Goal: Task Accomplishment & Management: Use online tool/utility

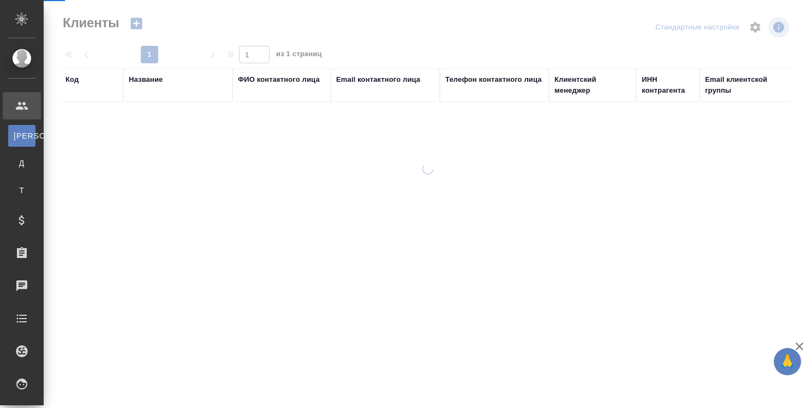
select select "RU"
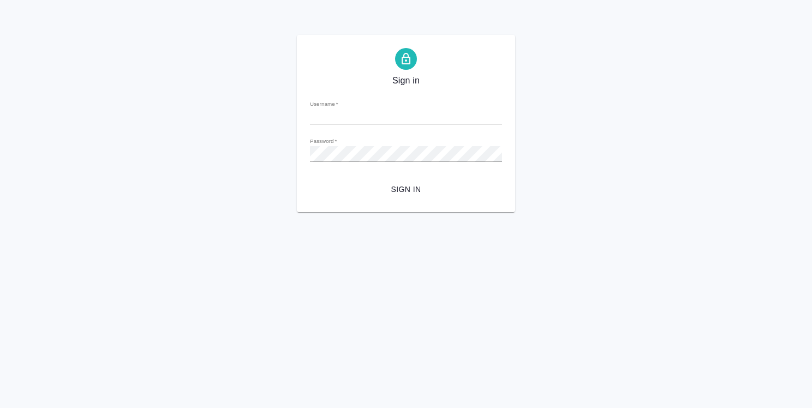
type input "o.strelnikova@awatera.com"
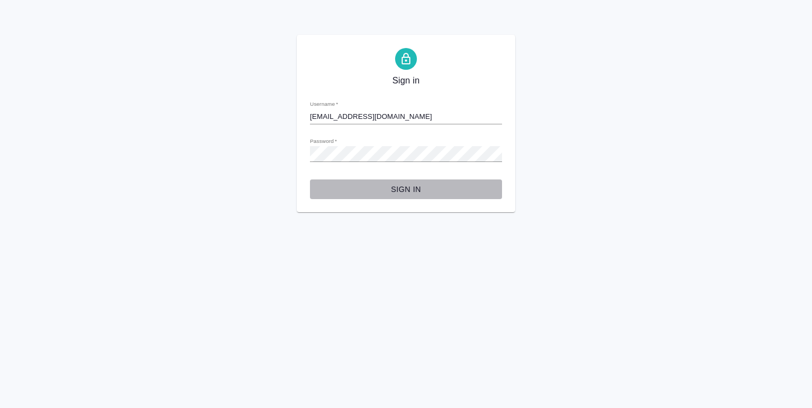
click at [420, 193] on span "Sign in" at bounding box center [406, 190] width 175 height 14
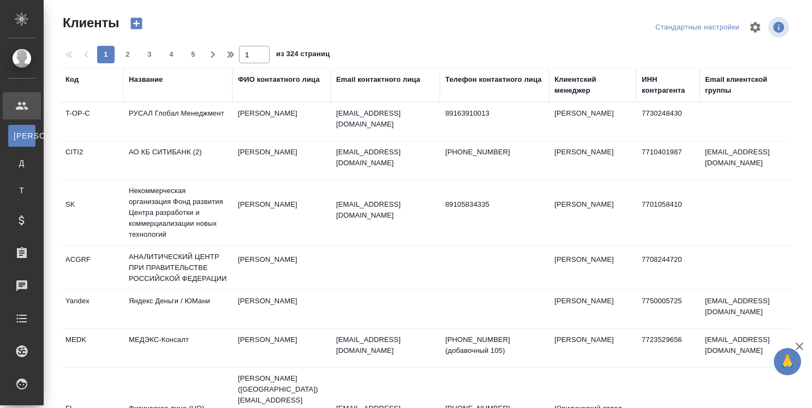
select select "RU"
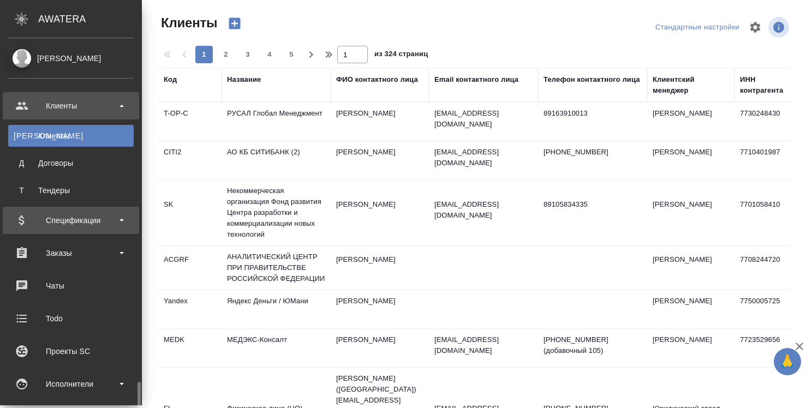
scroll to position [218, 0]
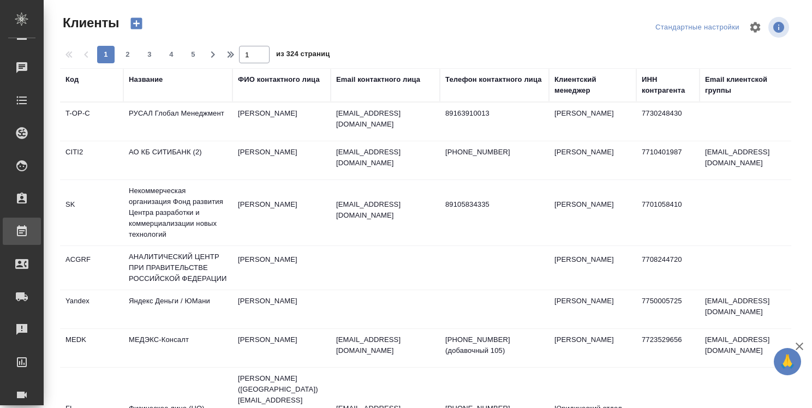
click at [22, 230] on div "Работы" at bounding box center [8, 231] width 27 height 16
